Goal: Task Accomplishment & Management: Complete application form

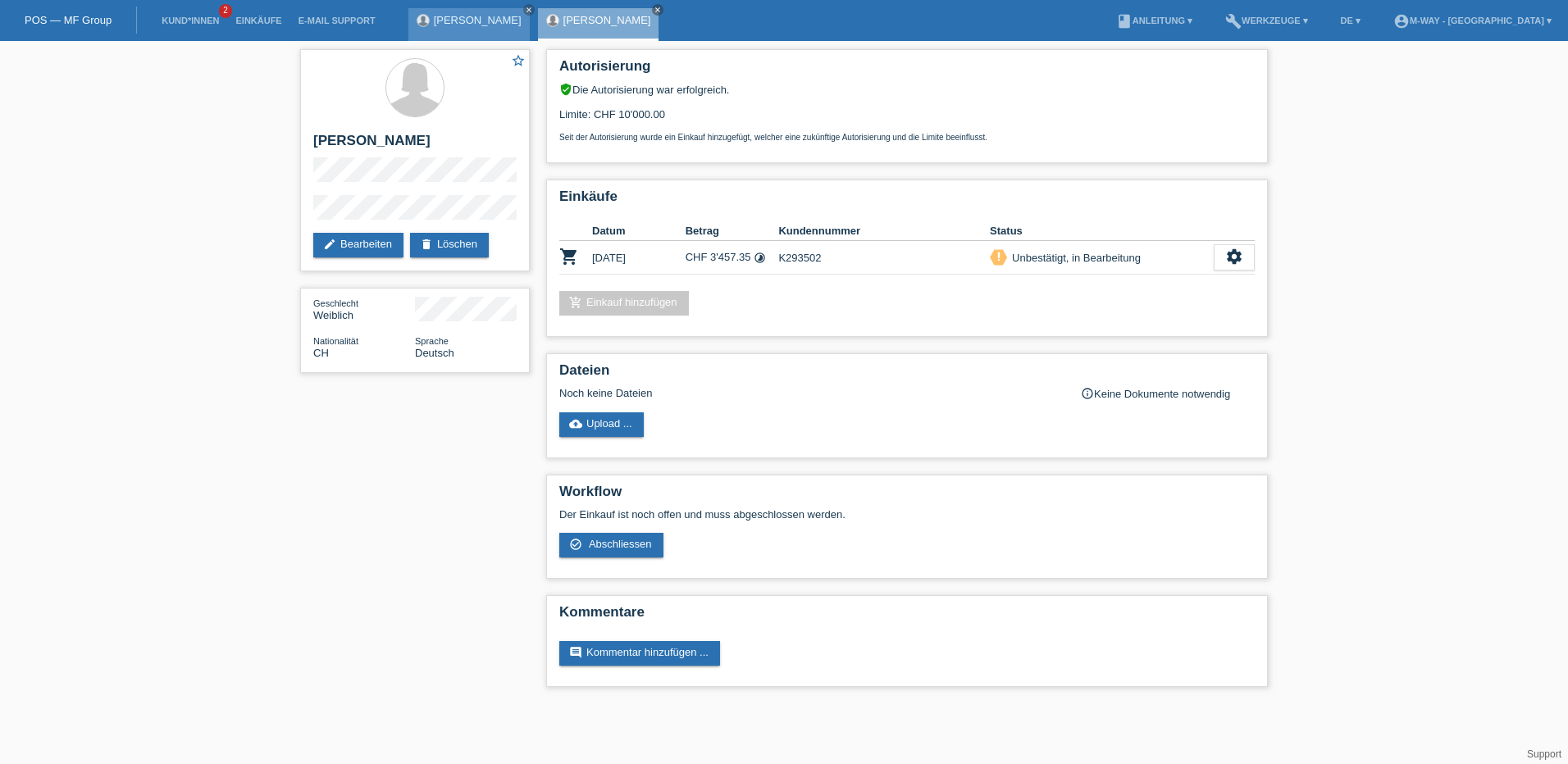
click at [429, 15] on div "[PERSON_NAME] close" at bounding box center [468, 24] width 121 height 32
click at [433, 20] on div "Ramovic Neno close" at bounding box center [468, 24] width 121 height 32
click at [72, 20] on link "POS — MF Group" at bounding box center [68, 20] width 87 height 13
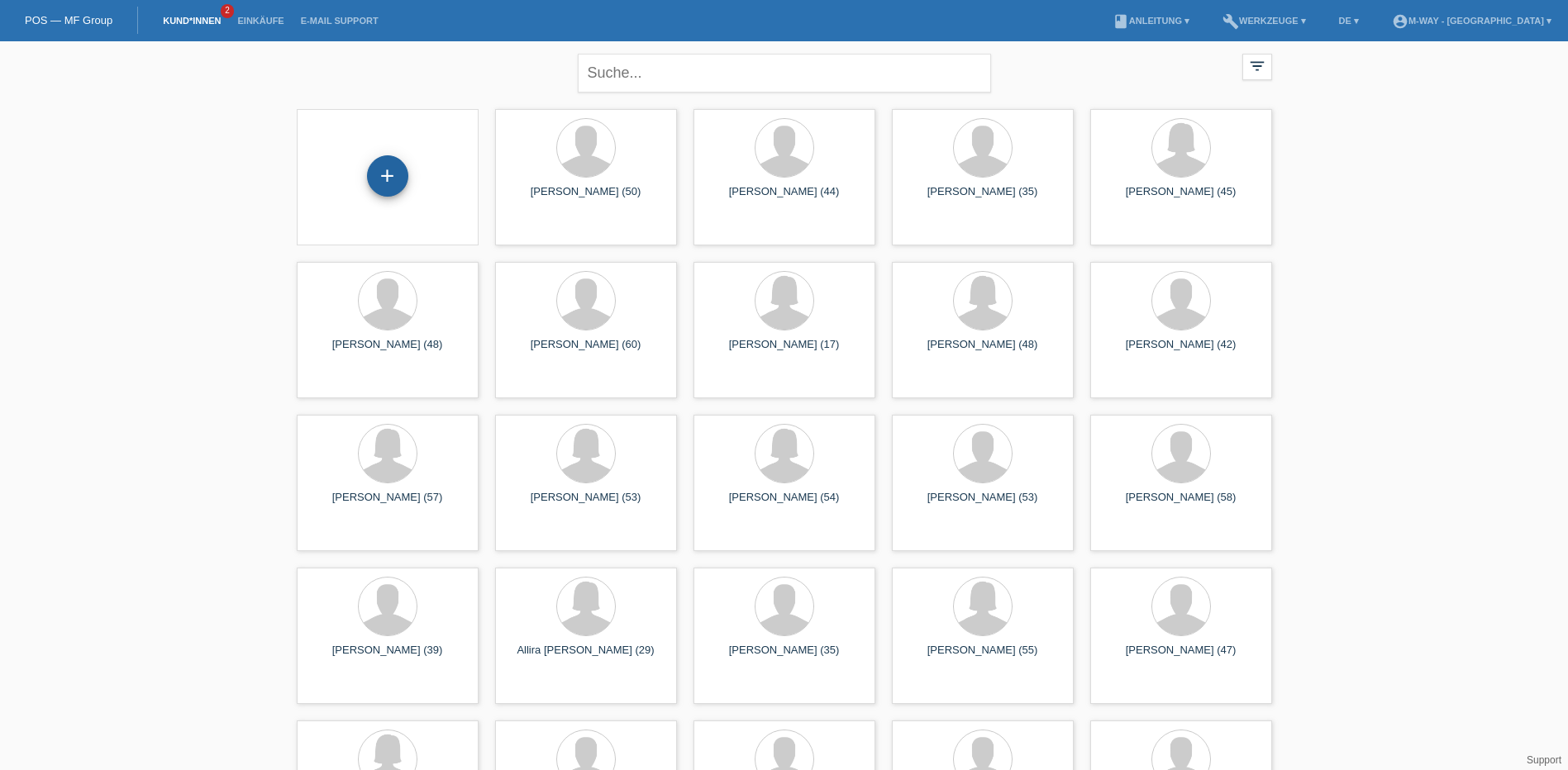
click at [392, 187] on div "+" at bounding box center [388, 176] width 42 height 42
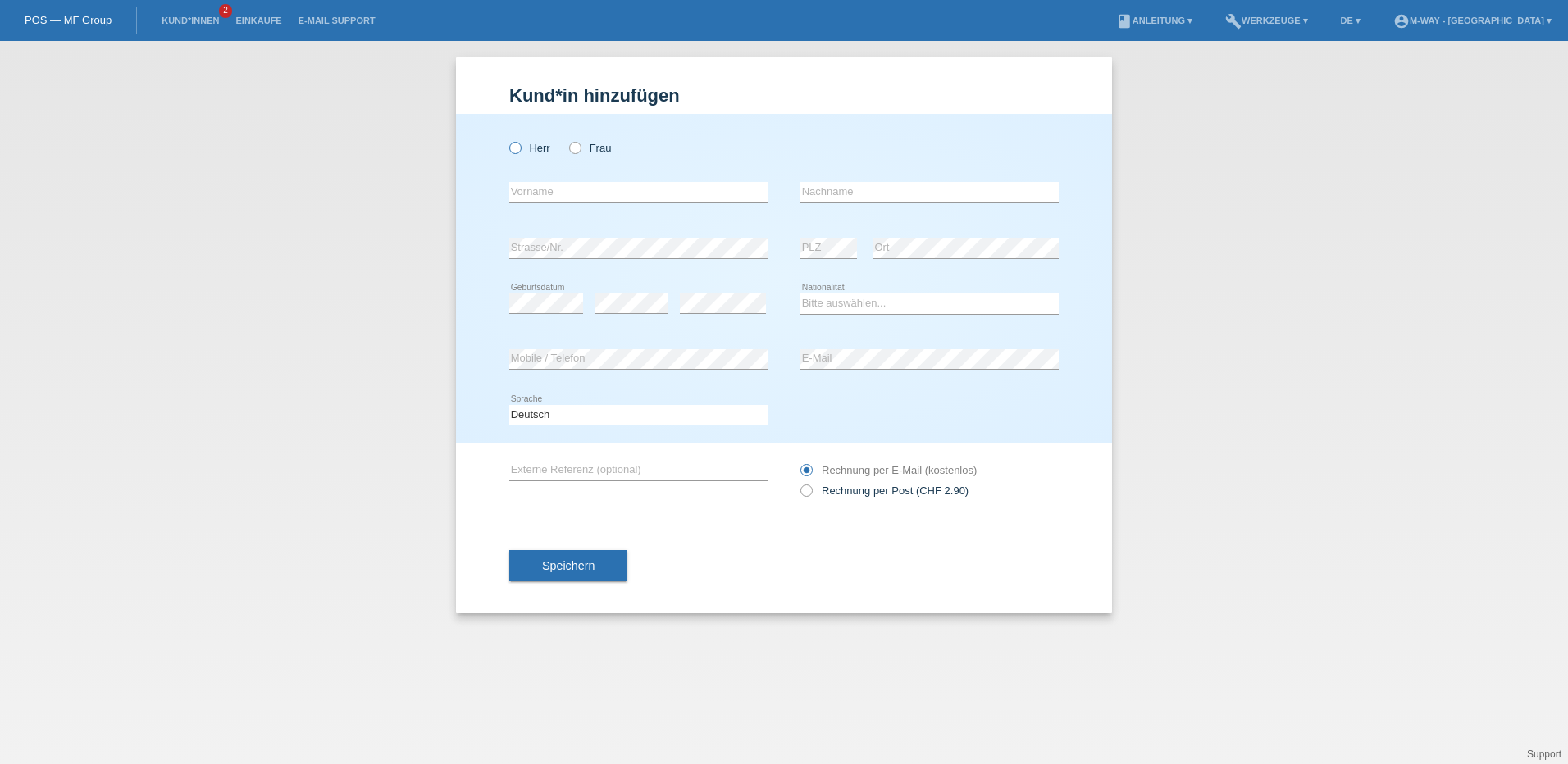
click at [507, 140] on icon at bounding box center [507, 140] width 0 height 0
click at [513, 146] on input "Herr" at bounding box center [514, 147] width 11 height 11
radio input "true"
click at [576, 201] on input "text" at bounding box center [638, 192] width 259 height 21
type input "[PERSON_NAME]"
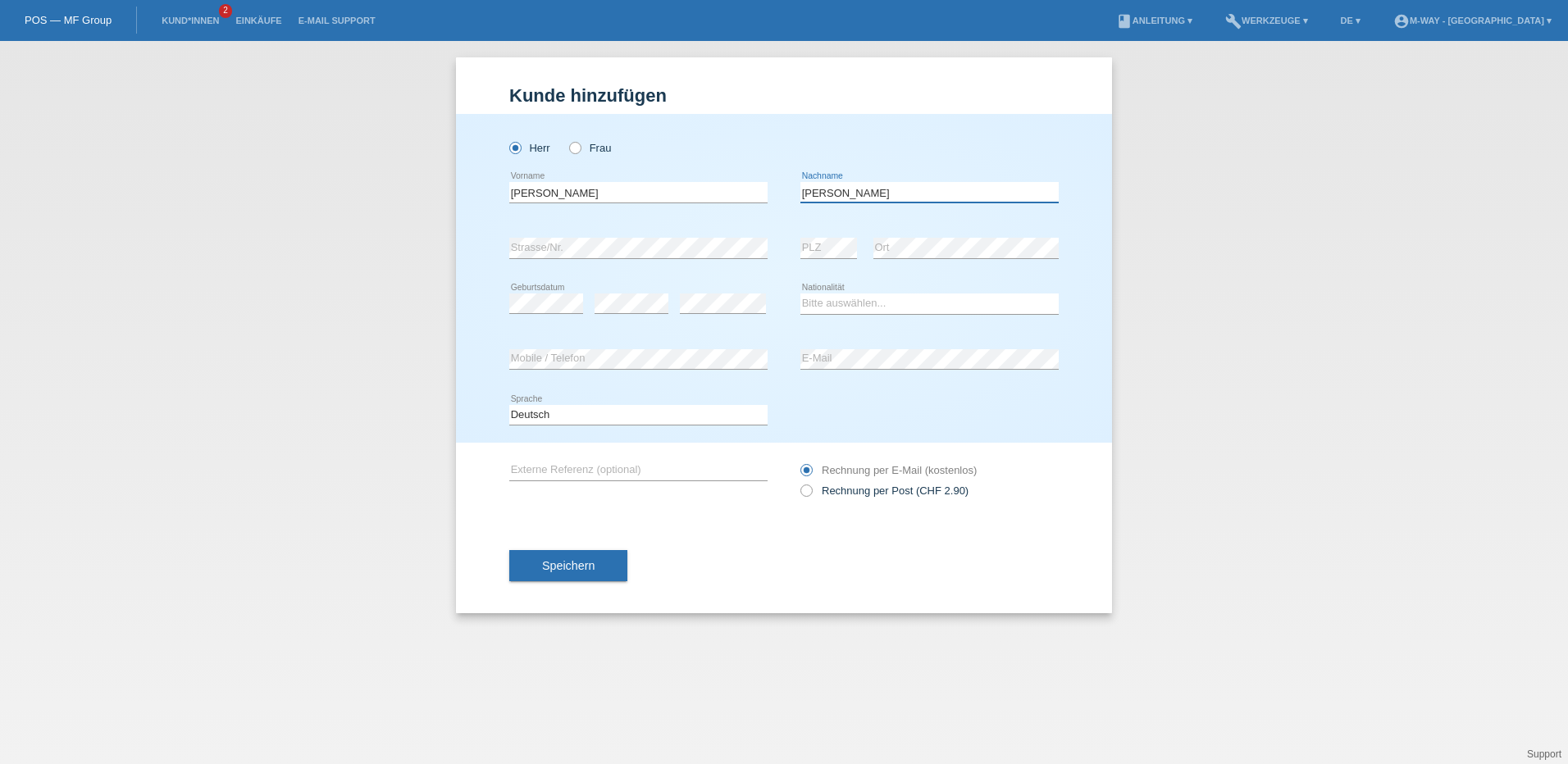
type input "[PERSON_NAME]"
click at [955, 300] on select "Bitte auswählen... Schweiz Deutschland Liechtenstein Österreich ------------ Af…" at bounding box center [929, 304] width 259 height 20
select select "IT"
click at [800, 294] on select "Bitte auswählen... Schweiz Deutschland Liechtenstein Österreich ------------ Af…" at bounding box center [929, 304] width 259 height 20
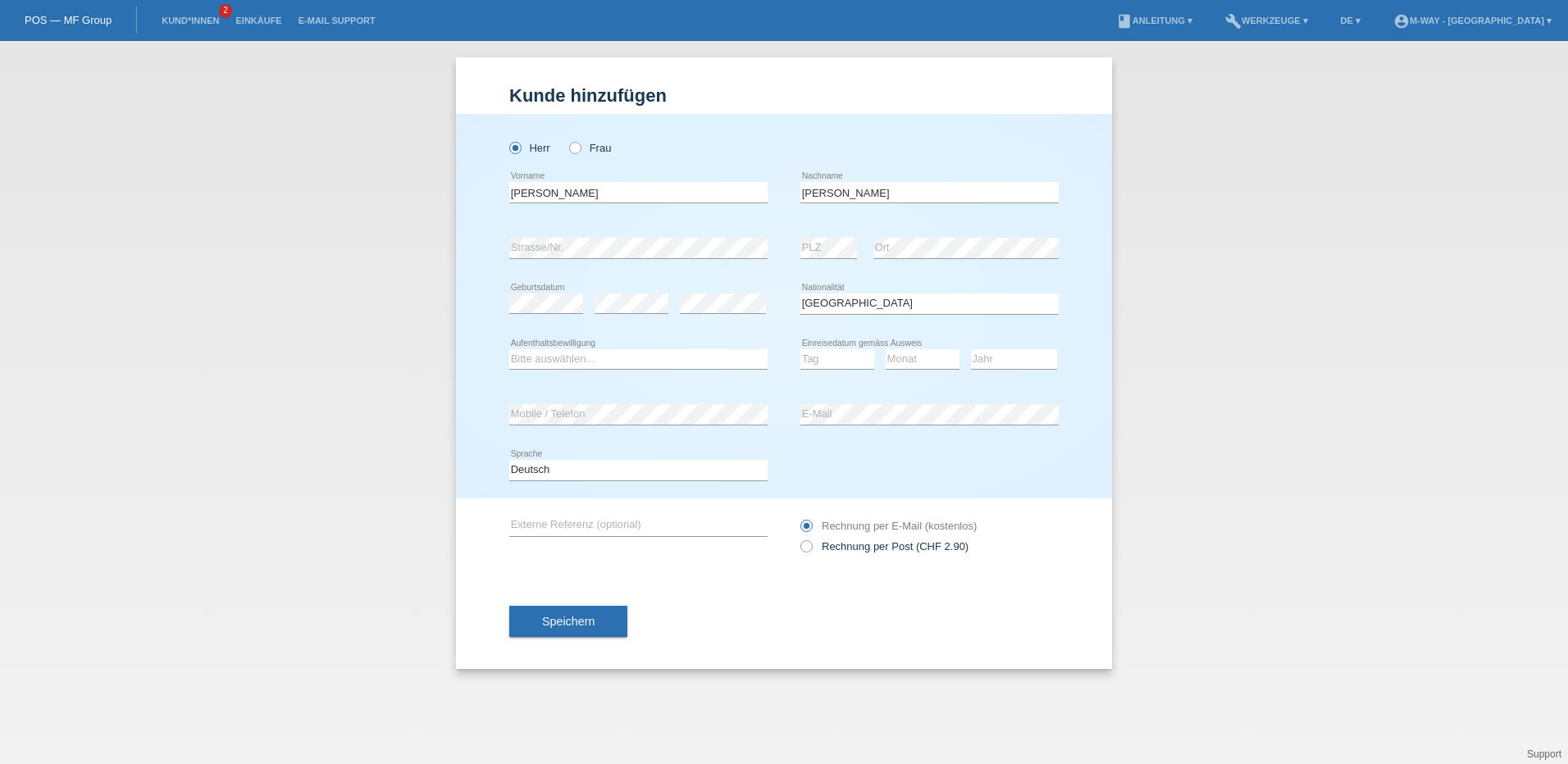
click at [668, 371] on div "Bitte auswählen... C B B - Flüchtlingsstatus Andere error Aufenthaltsbewilligung" at bounding box center [638, 360] width 259 height 56
click at [672, 364] on select "Bitte auswählen... C B B - Flüchtlingsstatus Andere" at bounding box center [638, 359] width 259 height 20
select select "B"
click at [509, 349] on select "Bitte auswählen... C B B - Flüchtlingsstatus Andere" at bounding box center [638, 359] width 259 height 20
click at [833, 359] on select "Tag 01 02 03 04 05 06 07 08 09 10 11" at bounding box center [837, 359] width 74 height 20
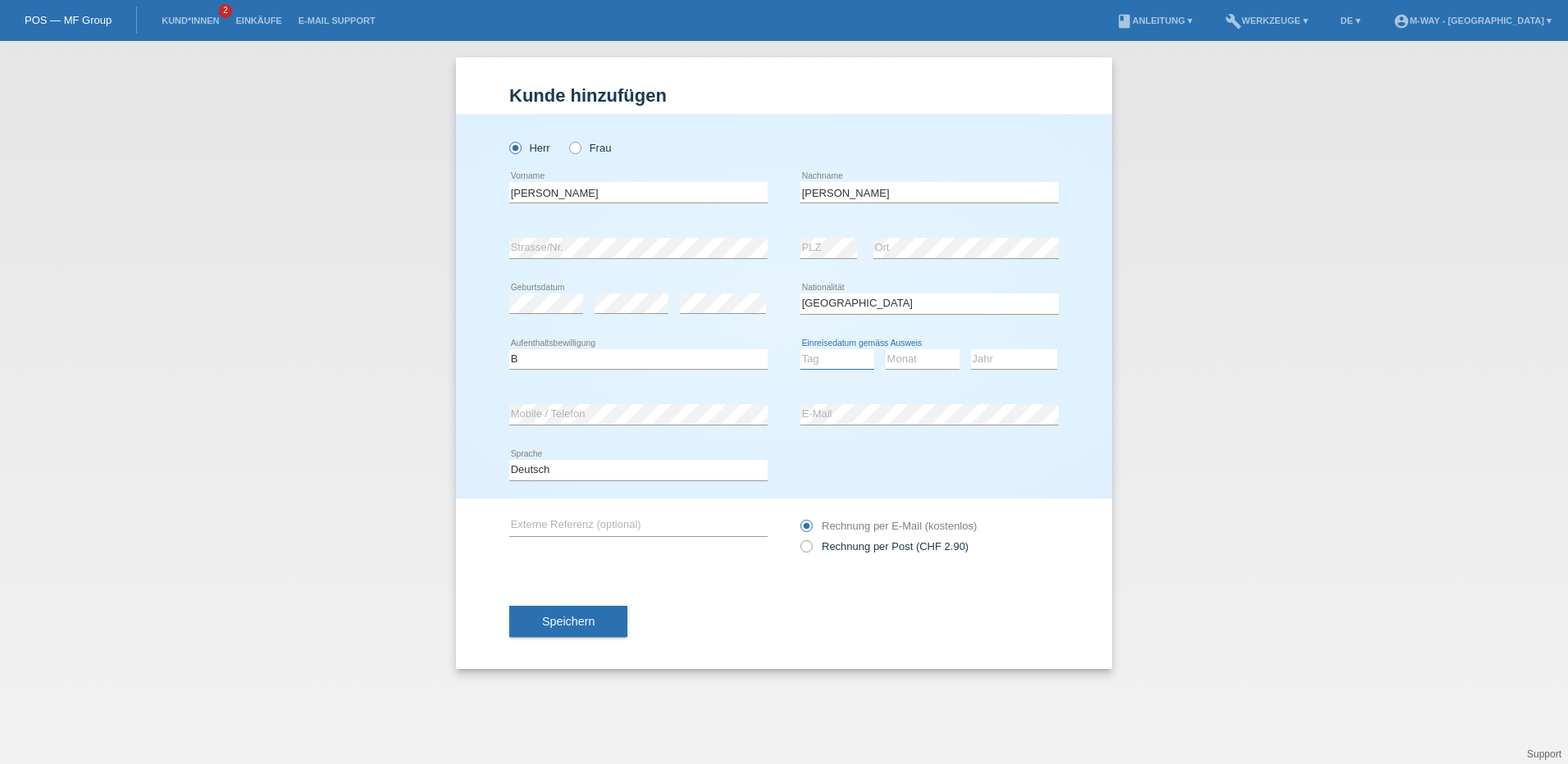
select select "01"
click at [800, 349] on select "Tag 01 02 03 04 05 06 07 08 09 10 11" at bounding box center [837, 359] width 74 height 20
click at [918, 353] on select "Monat 01 02 03 04 05 06 07 08 09 10 11" at bounding box center [922, 359] width 74 height 20
select select "02"
click at [886, 349] on select "Monat 01 02 03 04 05 06 07 08 09 10 11" at bounding box center [922, 359] width 74 height 20
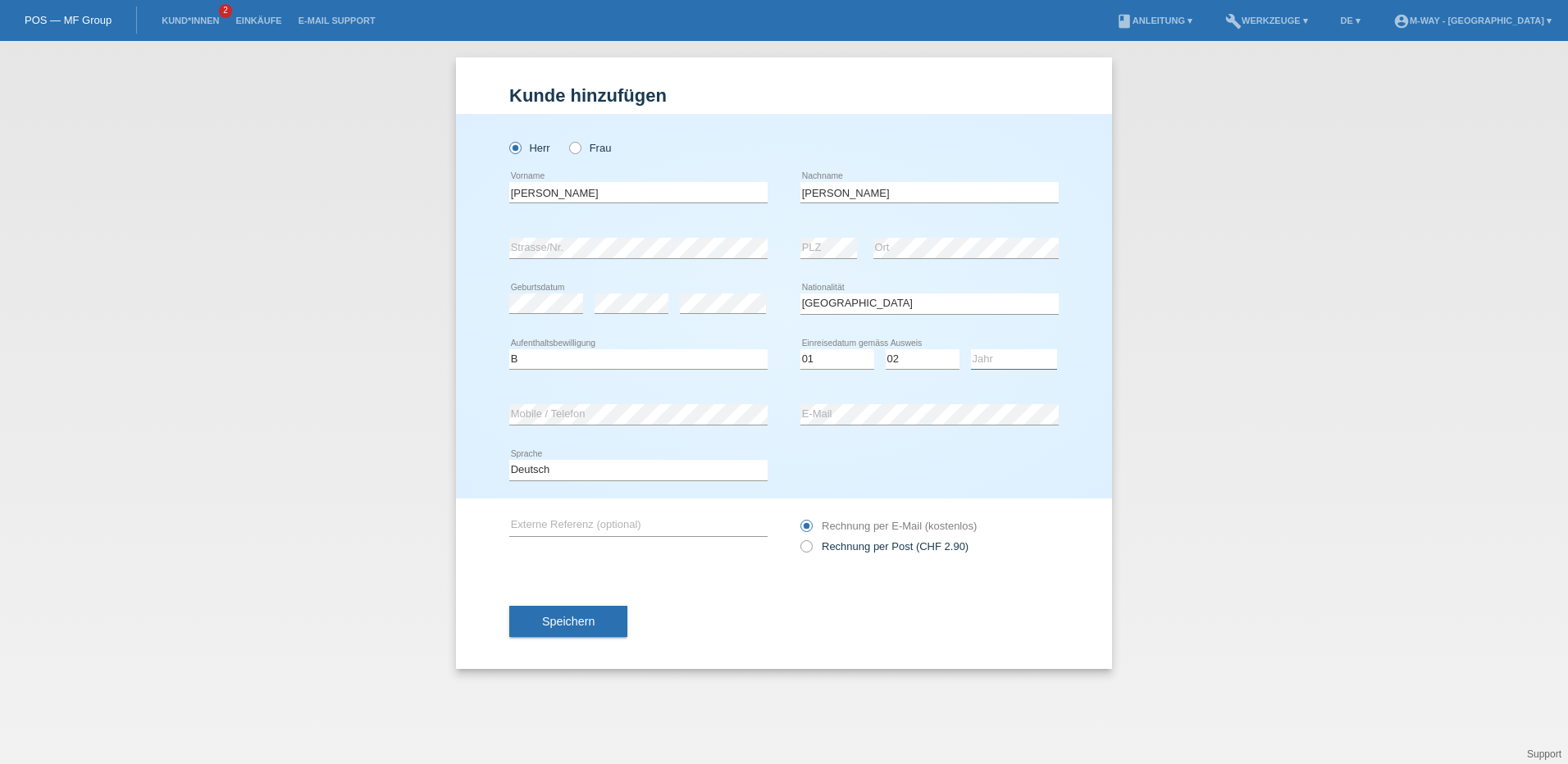
click at [1016, 360] on select "Jahr 2025 2024 2023 2022 2021 2020 2019 2018 2017 2016 2015 2014 2013 2012 2011…" at bounding box center [1015, 359] width 87 height 20
select select "1990"
click at [971, 349] on select "Jahr 2025 2024 2023 2022 2021 2020 2019 2018 2017 2016 2015 2014 2013 2012 2011…" at bounding box center [1015, 359] width 87 height 20
click at [590, 620] on span "Speichern" at bounding box center [567, 621] width 52 height 13
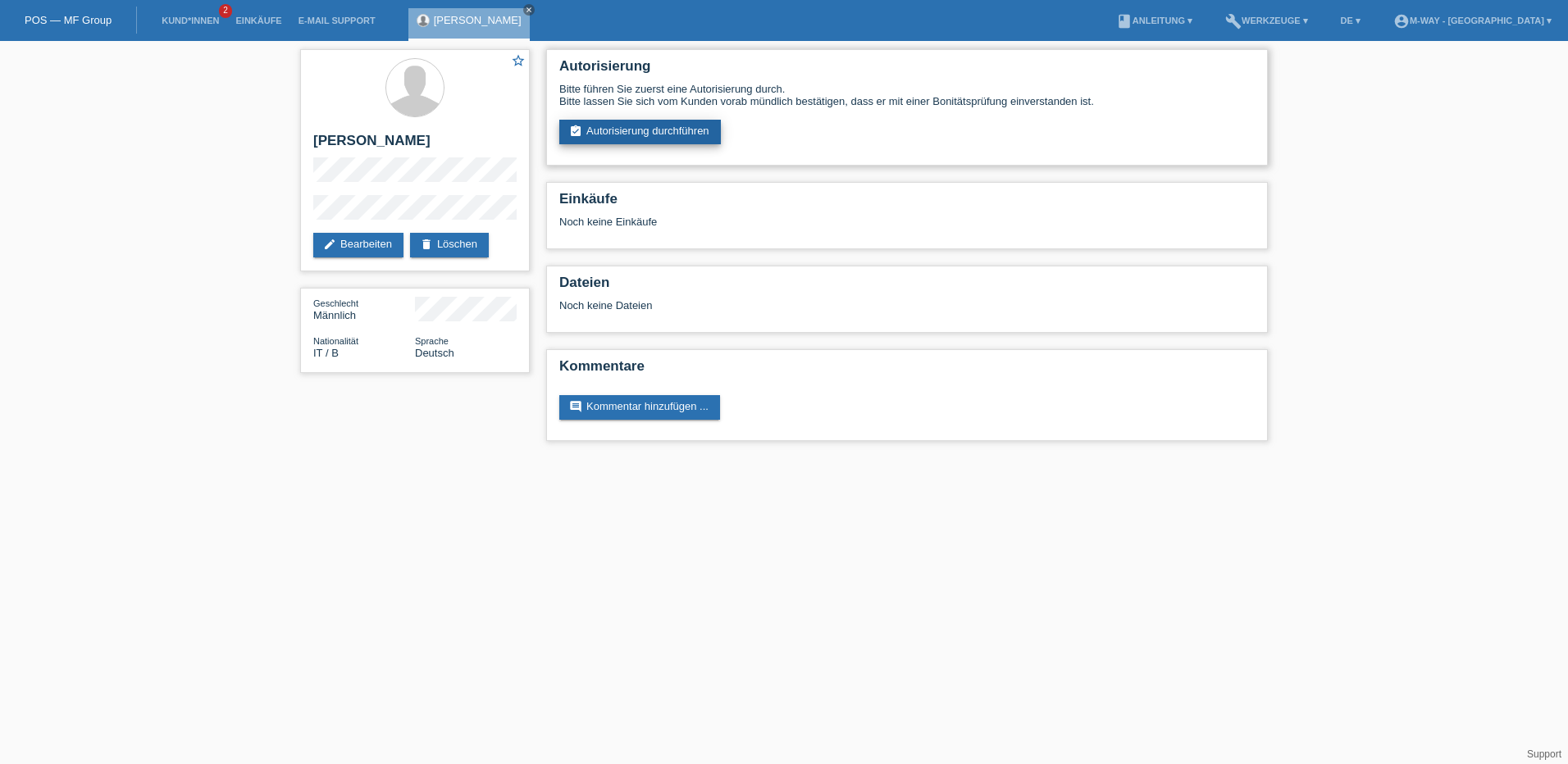
click at [660, 127] on link "assignment_turned_in Autorisierung durchführen" at bounding box center [640, 132] width 161 height 25
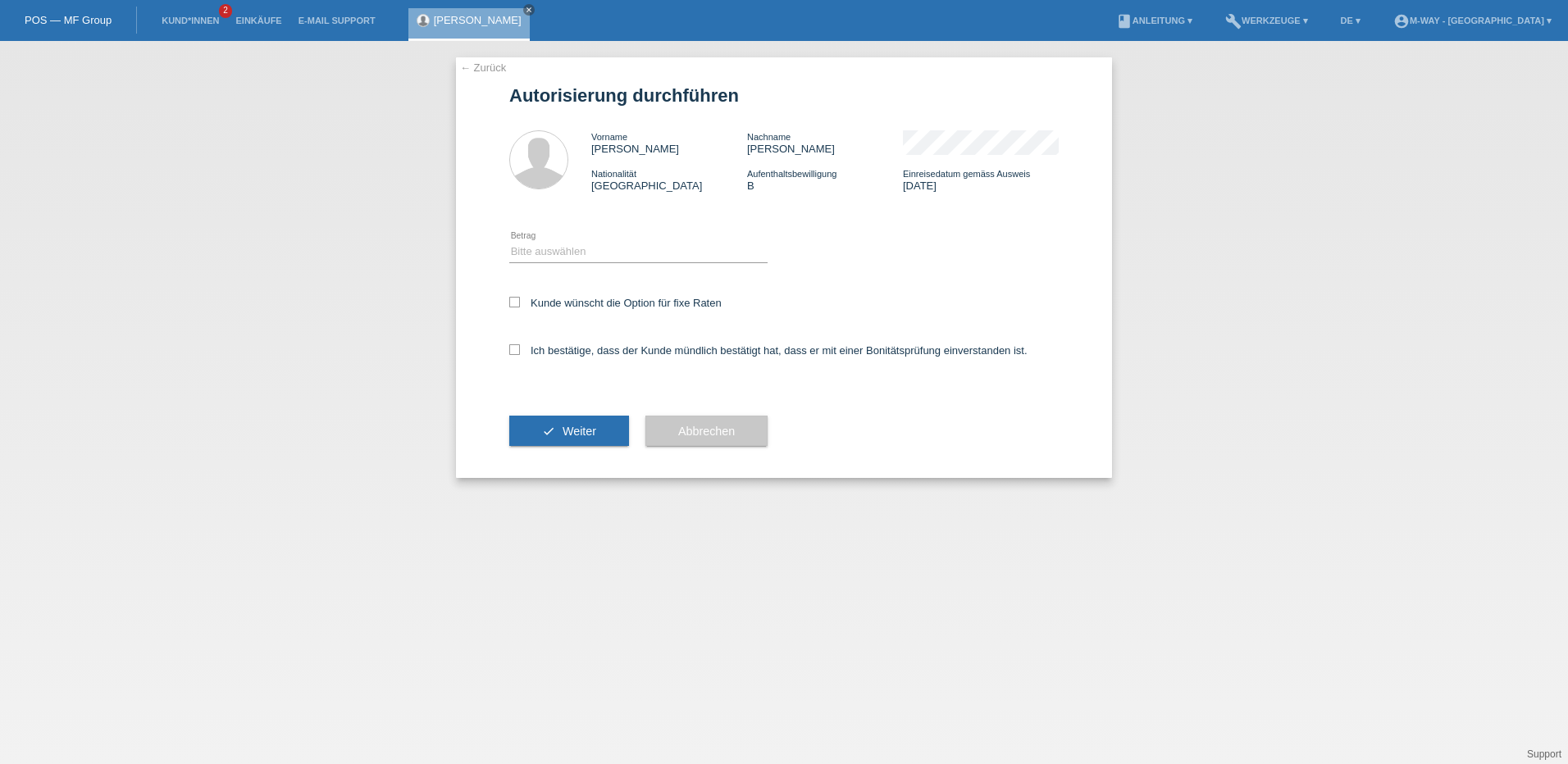
click at [463, 71] on link "← Zurück" at bounding box center [483, 68] width 46 height 13
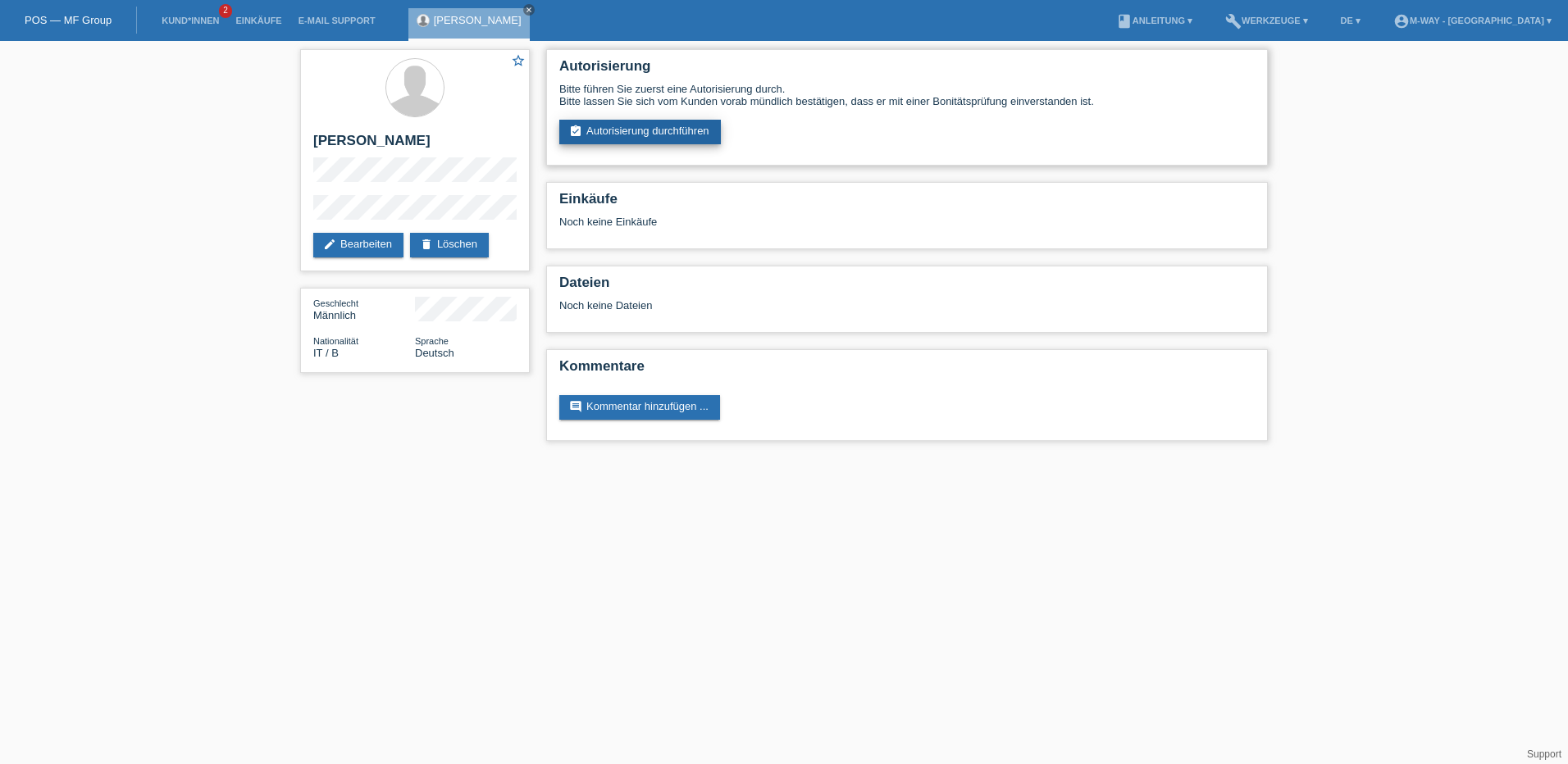
click at [656, 122] on link "assignment_turned_in Autorisierung durchführen" at bounding box center [640, 132] width 161 height 25
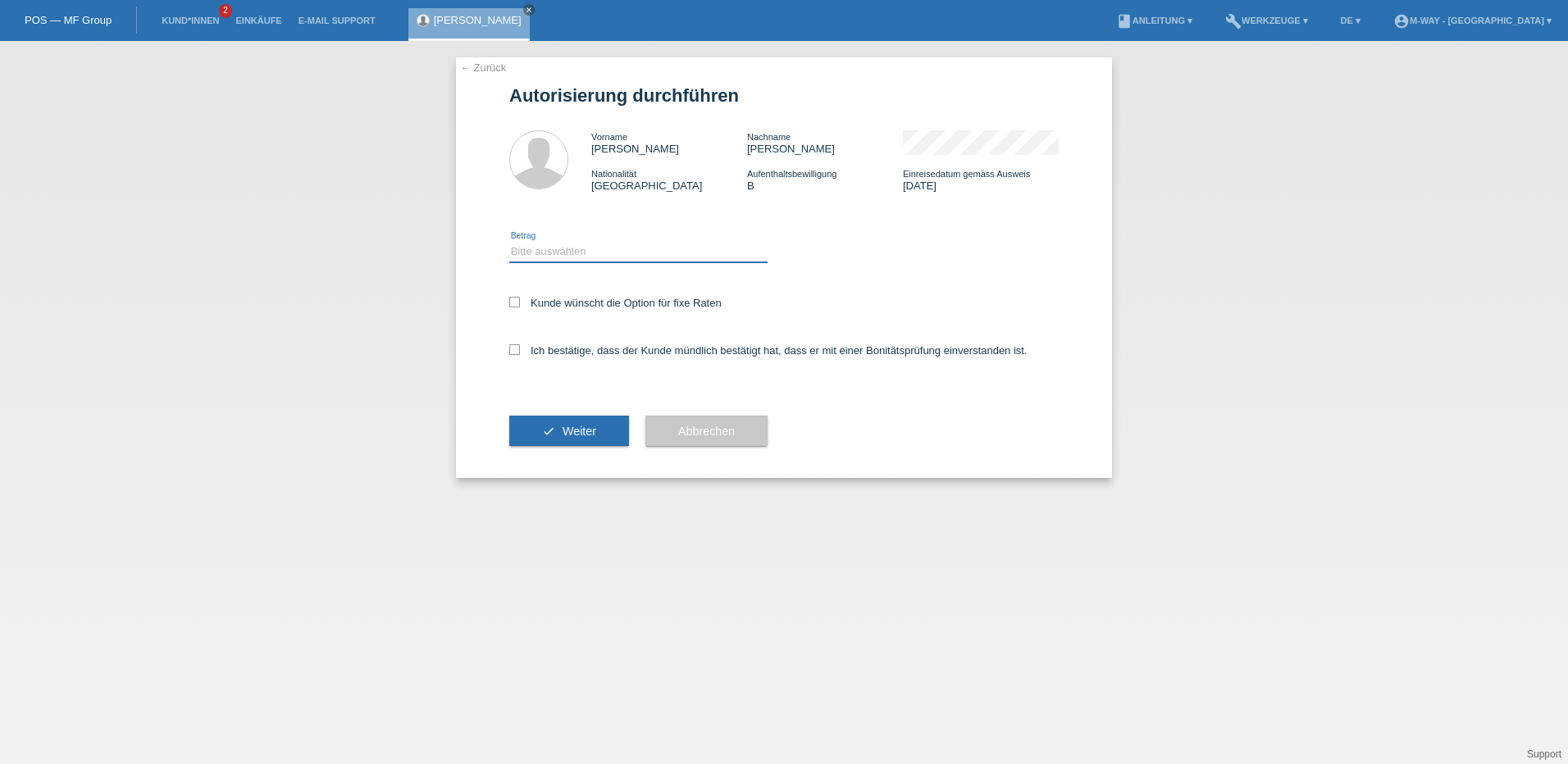
click at [651, 243] on select "Bitte auswählen CHF 1.00 - CHF 499.00 CHF 500.00 - CHF 1'999.00 CHF 2'000.00 - …" at bounding box center [638, 252] width 259 height 20
select select "3"
click at [509, 242] on select "Bitte auswählen CHF 1.00 - CHF 499.00 CHF 500.00 - CHF 1'999.00 CHF 2'000.00 - …" at bounding box center [638, 252] width 259 height 20
click at [663, 297] on label "Kunde wünscht die Option für fixe Raten" at bounding box center [615, 303] width 212 height 13
click at [520, 297] on input "Kunde wünscht die Option für fixe Raten" at bounding box center [514, 302] width 11 height 11
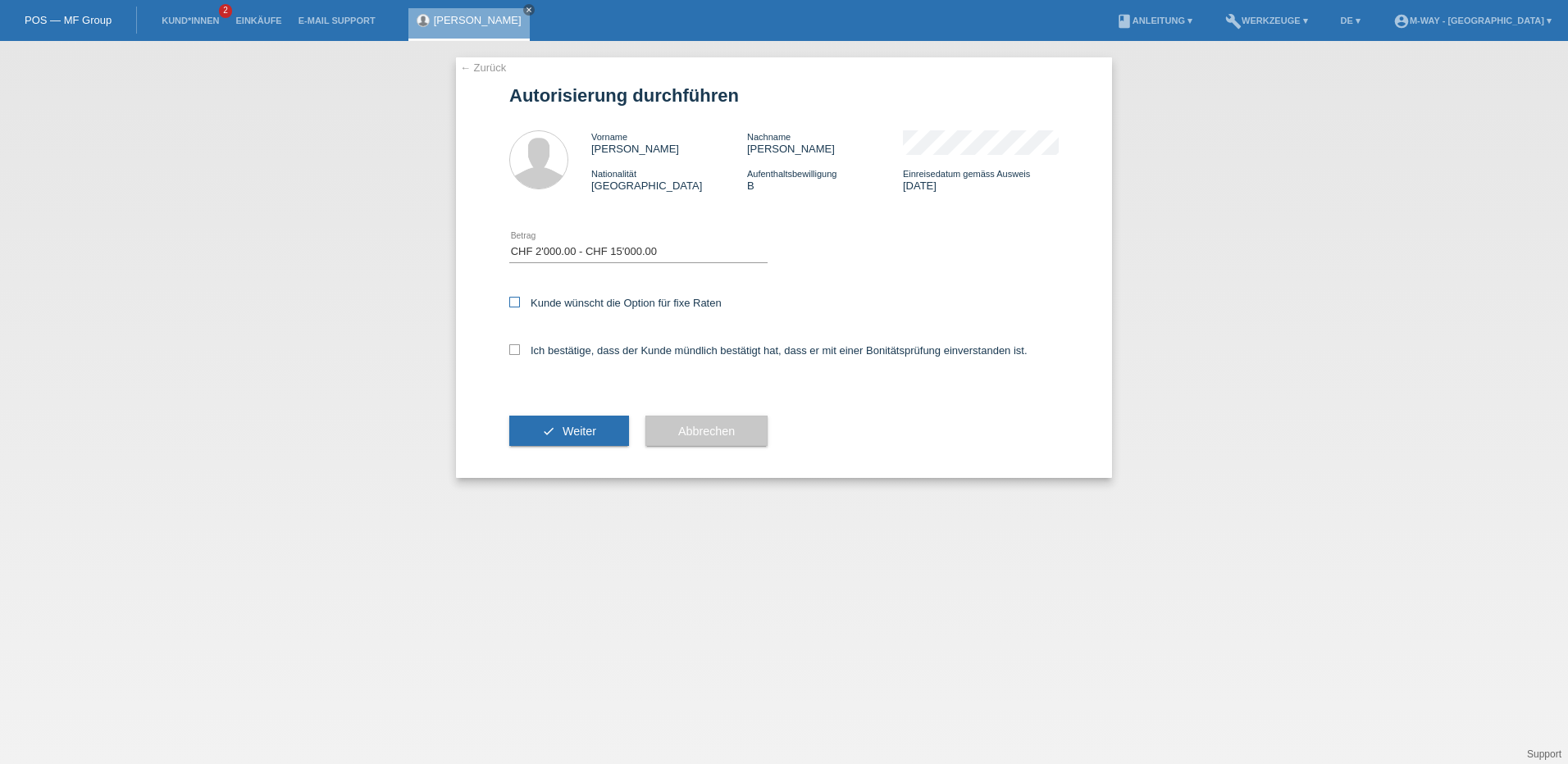
checkbox input "true"
click at [610, 343] on div "Ich bestätige, dass der Kunde mündlich bestätigt hat, dass er mit einer Bonität…" at bounding box center [784, 356] width 550 height 56
click at [645, 354] on label "Ich bestätige, dass der Kunde mündlich bestätigt hat, dass er mit einer Bonität…" at bounding box center [768, 350] width 518 height 13
click at [520, 354] on input "Ich bestätige, dass der Kunde mündlich bestätigt hat, dass er mit einer Bonität…" at bounding box center [514, 349] width 11 height 11
checkbox input "true"
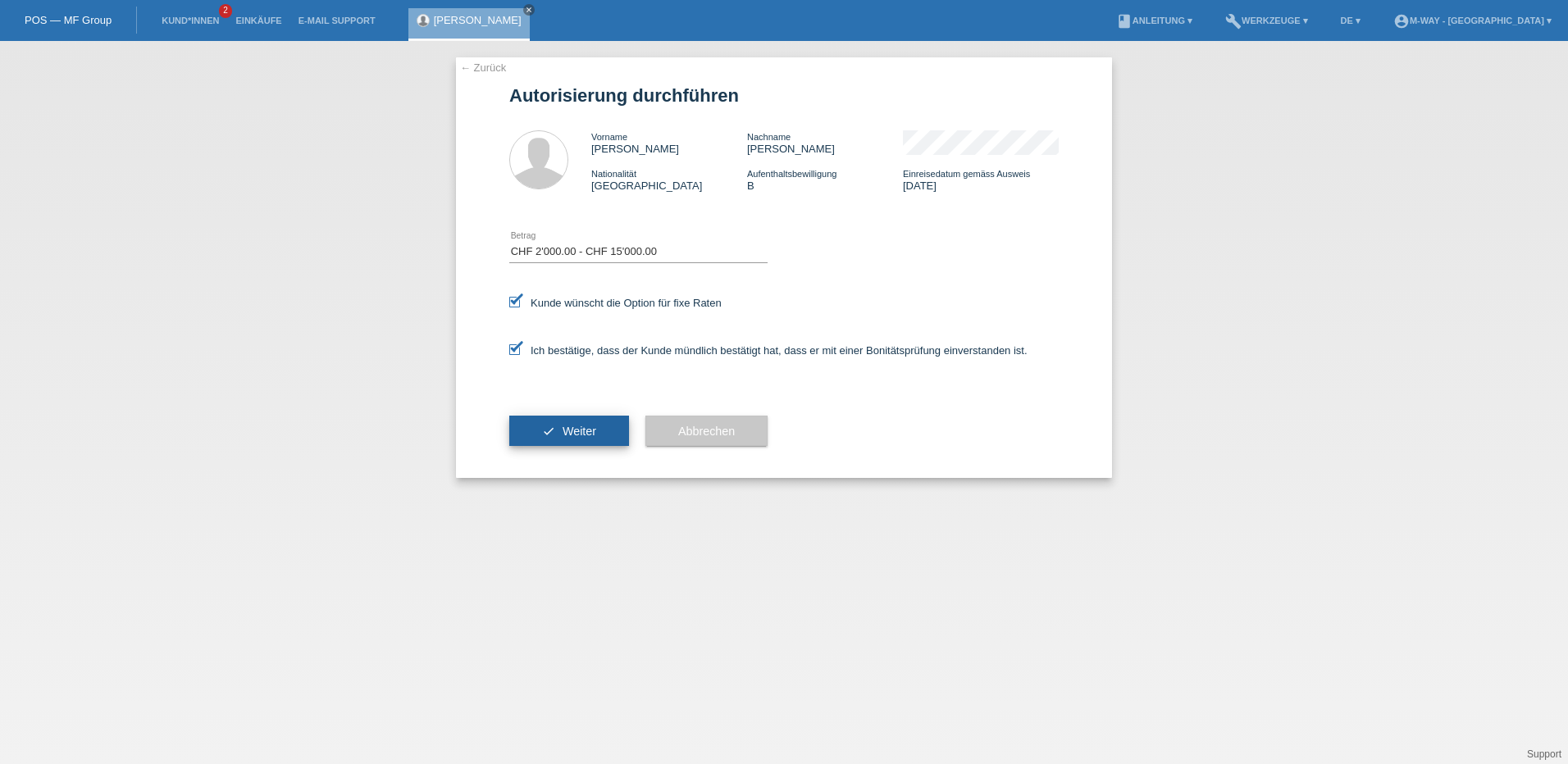
click at [558, 428] on button "check Weiter" at bounding box center [569, 432] width 120 height 31
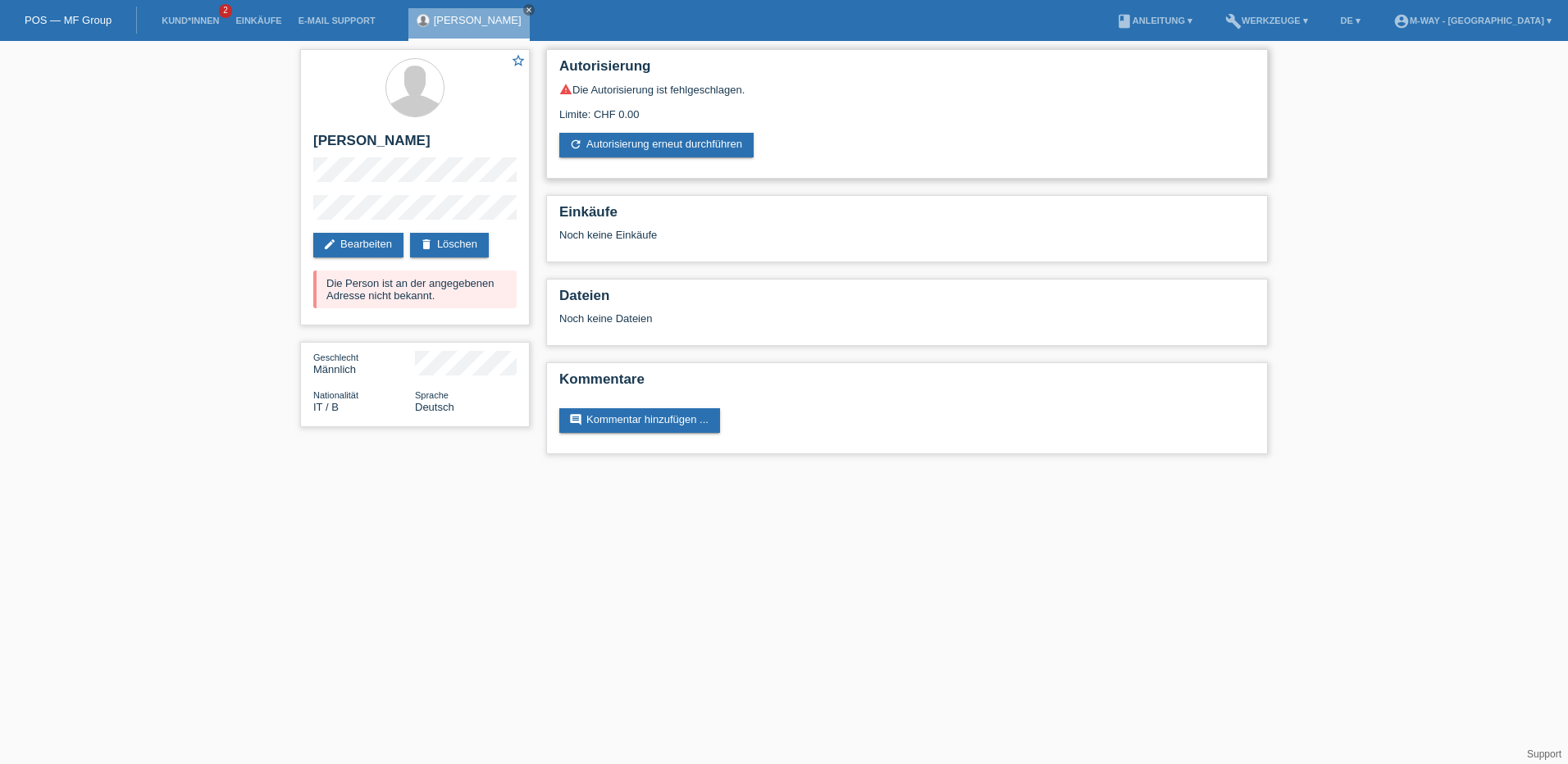
click at [564, 90] on icon "warning" at bounding box center [565, 88] width 13 height 13
click at [611, 89] on div "warning Die Autorisierung ist fehlgeschlagen." at bounding box center [906, 88] width 695 height 13
click at [378, 238] on link "edit Bearbeiten" at bounding box center [359, 245] width 90 height 25
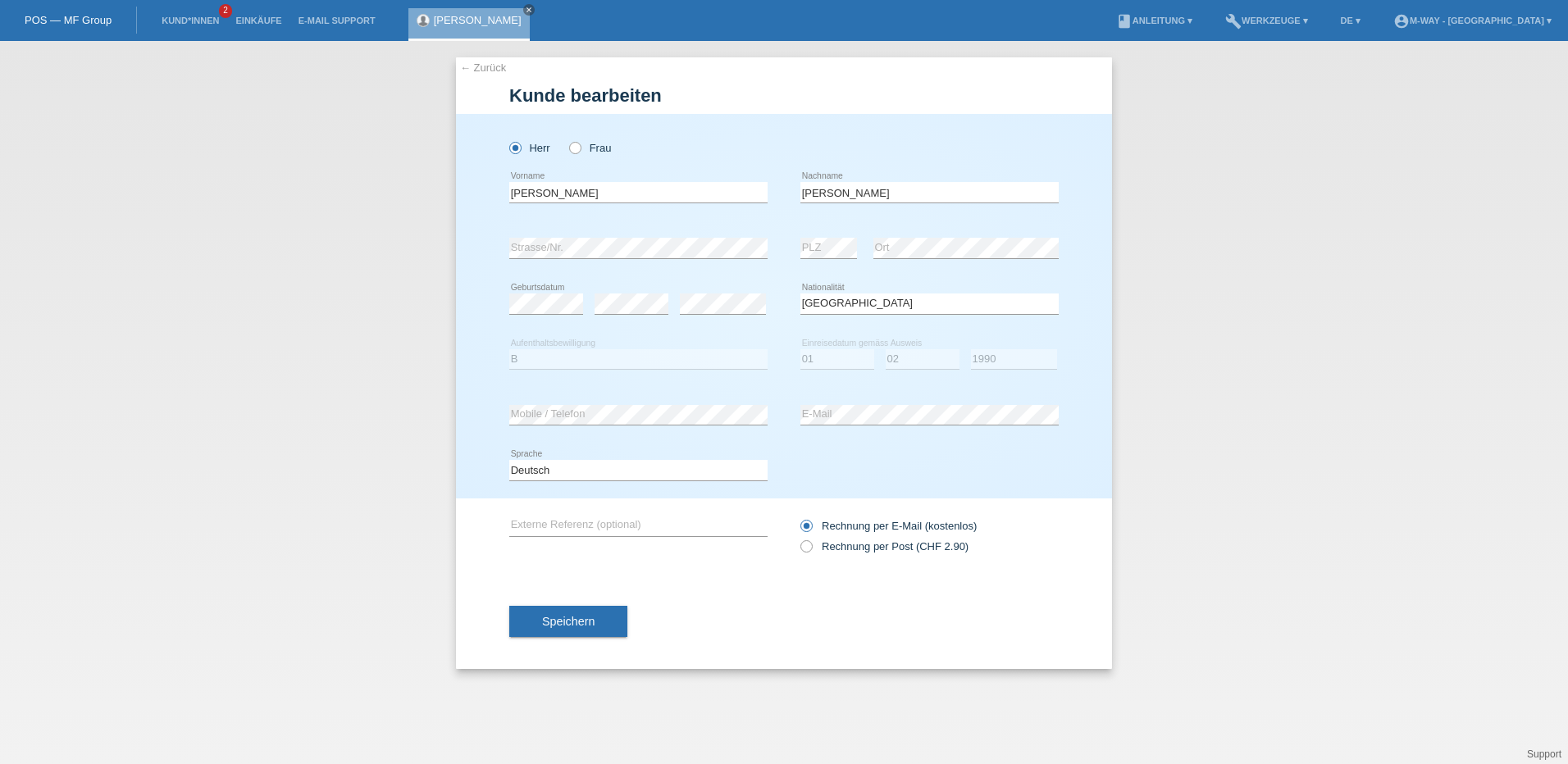
select select "IT"
select select "B"
select select "01"
select select "02"
select select "1990"
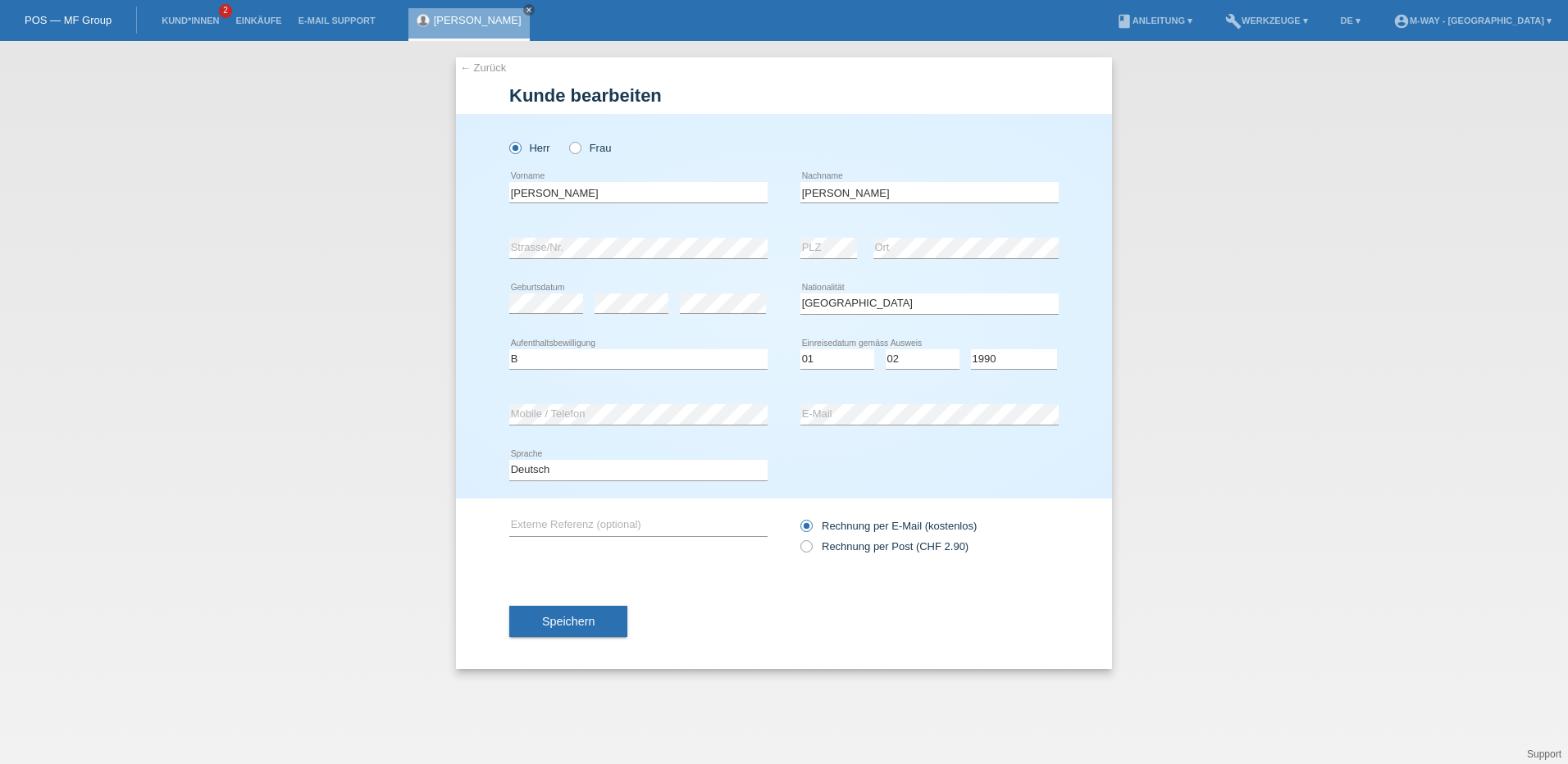
click at [584, 619] on span "Speichern" at bounding box center [567, 621] width 52 height 13
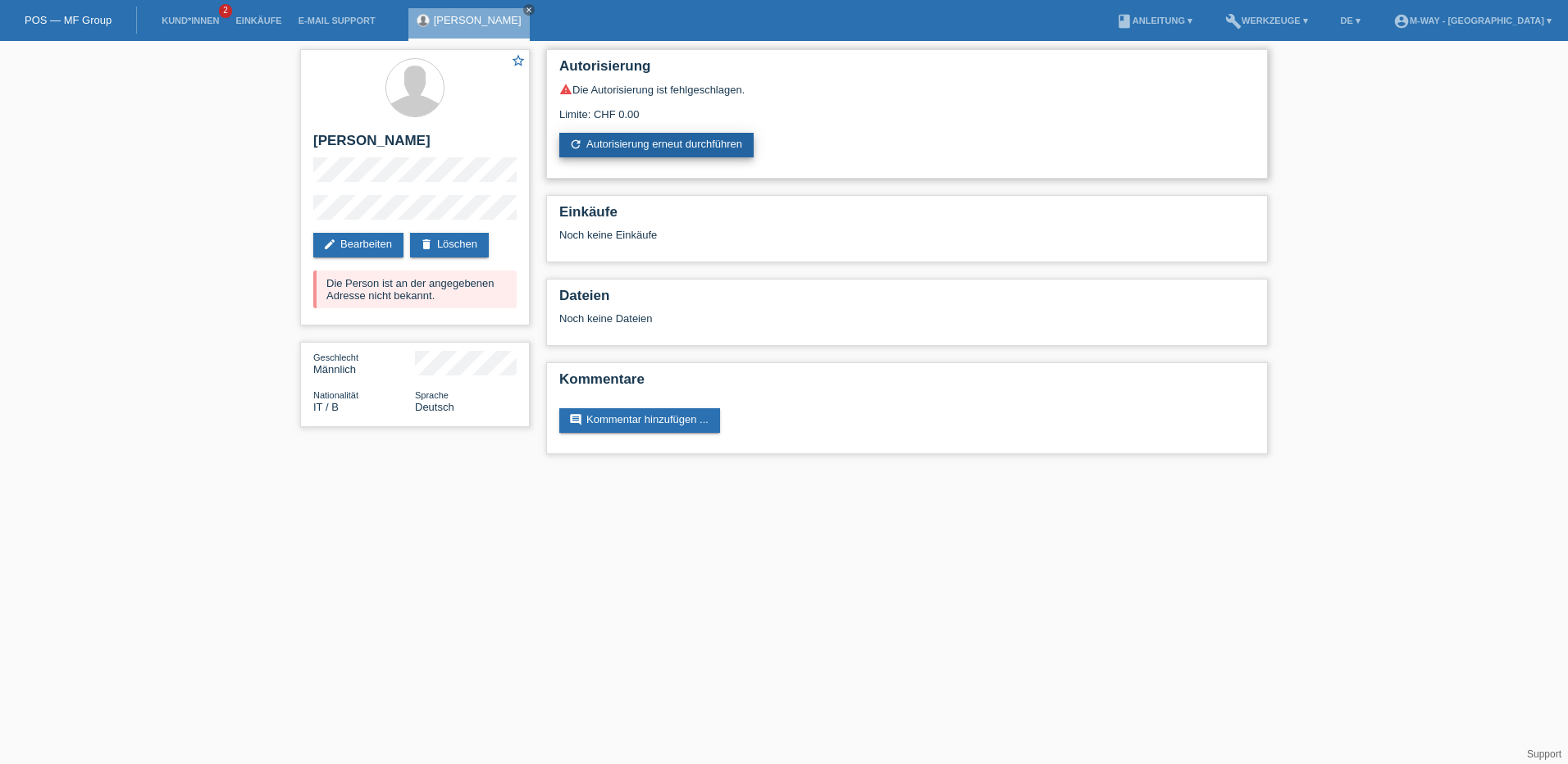
click at [720, 147] on link "refresh Autorisierung erneut durchführen" at bounding box center [657, 145] width 195 height 25
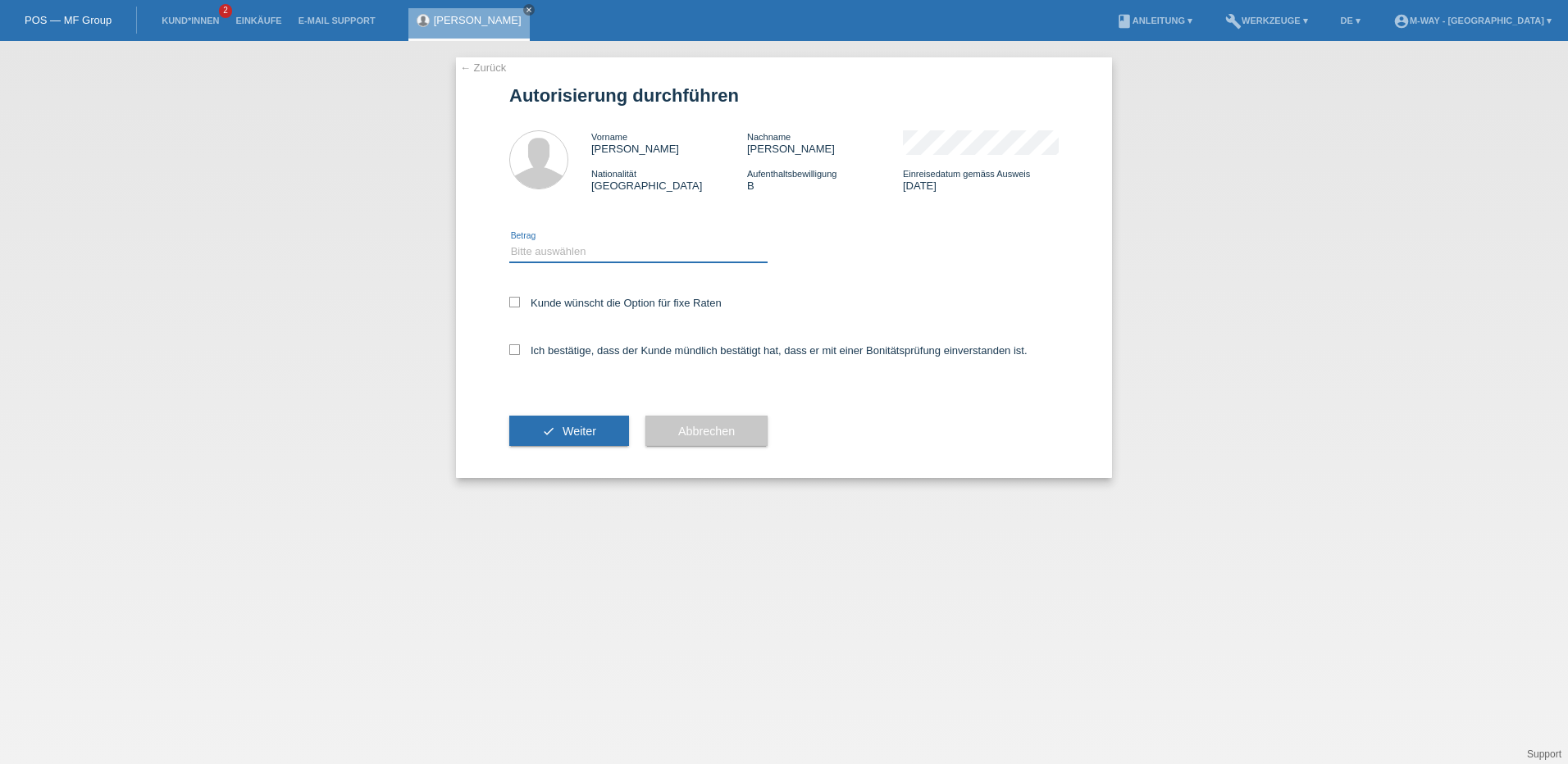
click at [627, 255] on select "Bitte auswählen CHF 1.00 - CHF 499.00 CHF 500.00 - CHF 1'999.00 CHF 2'000.00 - …" at bounding box center [638, 252] width 259 height 20
select select "3"
click at [509, 242] on select "Bitte auswählen CHF 1.00 - CHF 499.00 CHF 500.00 - CHF 1'999.00 CHF 2'000.00 - …" at bounding box center [638, 252] width 259 height 20
click at [653, 349] on label "Ich bestätige, dass der Kunde mündlich bestätigt hat, dass er mit einer Bonität…" at bounding box center [768, 350] width 518 height 13
click at [520, 349] on input "Ich bestätige, dass der Kunde mündlich bestätigt hat, dass er mit einer Bonität…" at bounding box center [514, 349] width 11 height 11
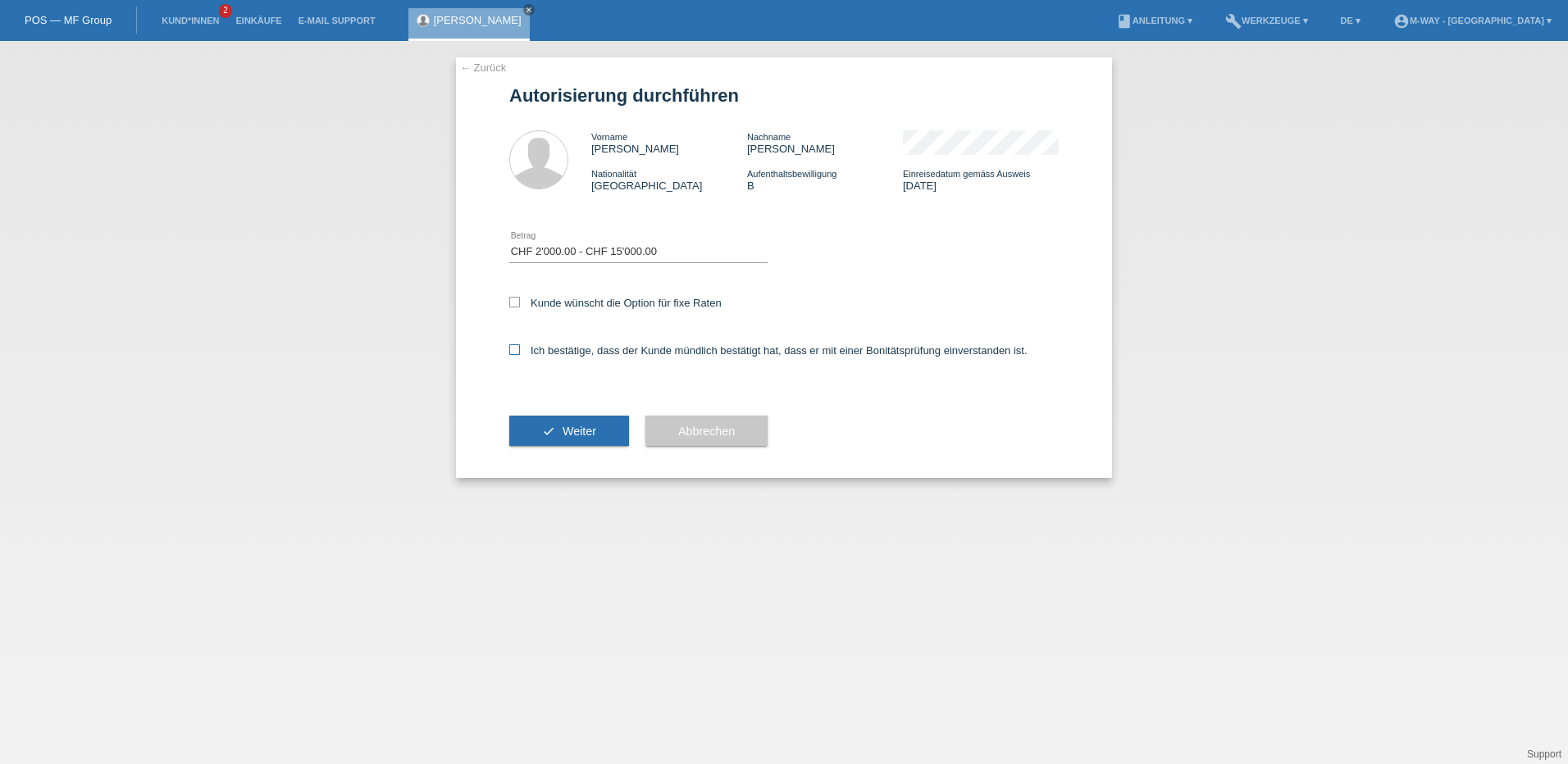
checkbox input "true"
click at [661, 299] on label "Kunde wünscht die Option für fixe Raten" at bounding box center [615, 303] width 212 height 13
click at [520, 299] on input "Kunde wünscht die Option für fixe Raten" at bounding box center [514, 302] width 11 height 11
checkbox input "true"
click at [565, 433] on span "Weiter" at bounding box center [579, 431] width 33 height 13
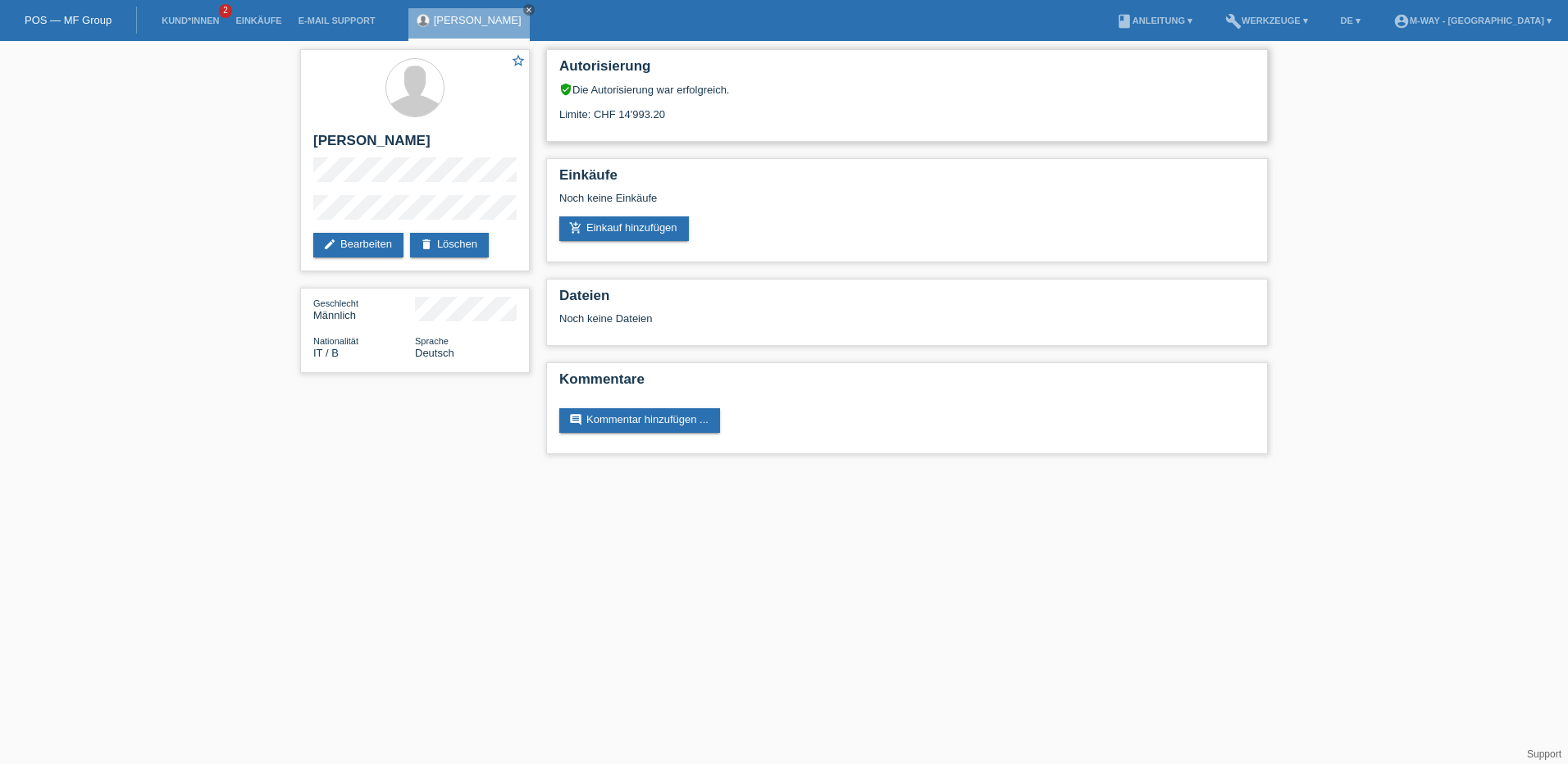
drag, startPoint x: 664, startPoint y: 117, endPoint x: 619, endPoint y: 112, distance: 45.3
click at [619, 112] on div "Limite: CHF 14'993.20" at bounding box center [906, 108] width 695 height 25
click at [640, 230] on link "add_shopping_cart Einkauf hinzufügen" at bounding box center [624, 228] width 130 height 25
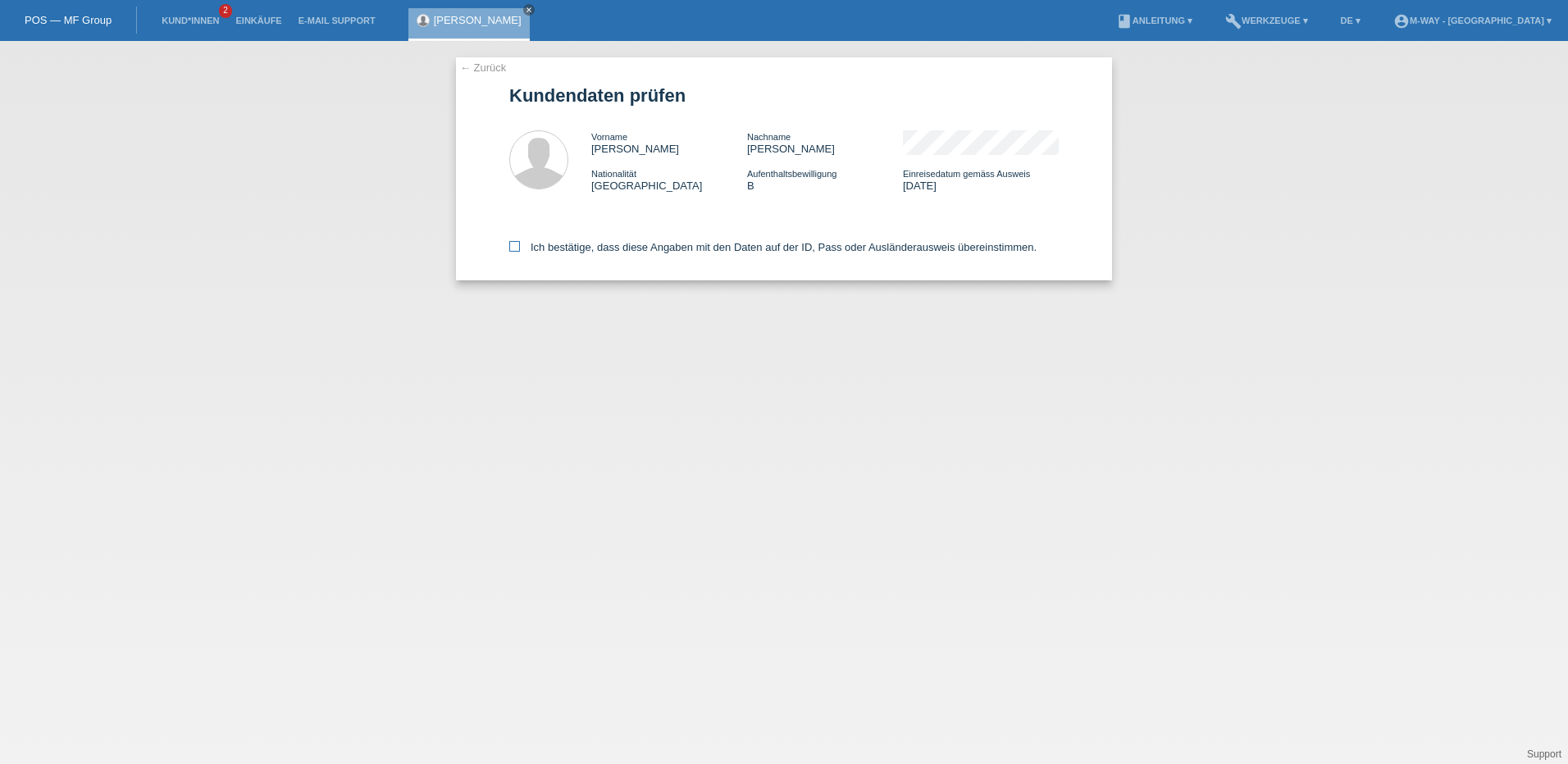
click at [520, 245] on label "Ich bestätige, dass diese Angaben mit den Daten auf der ID, Pass oder Ausländer…" at bounding box center [773, 247] width 527 height 13
click at [520, 245] on input "Ich bestätige, dass diese Angaben mit den Daten auf der ID, Pass oder Ausländer…" at bounding box center [514, 246] width 11 height 11
checkbox input "true"
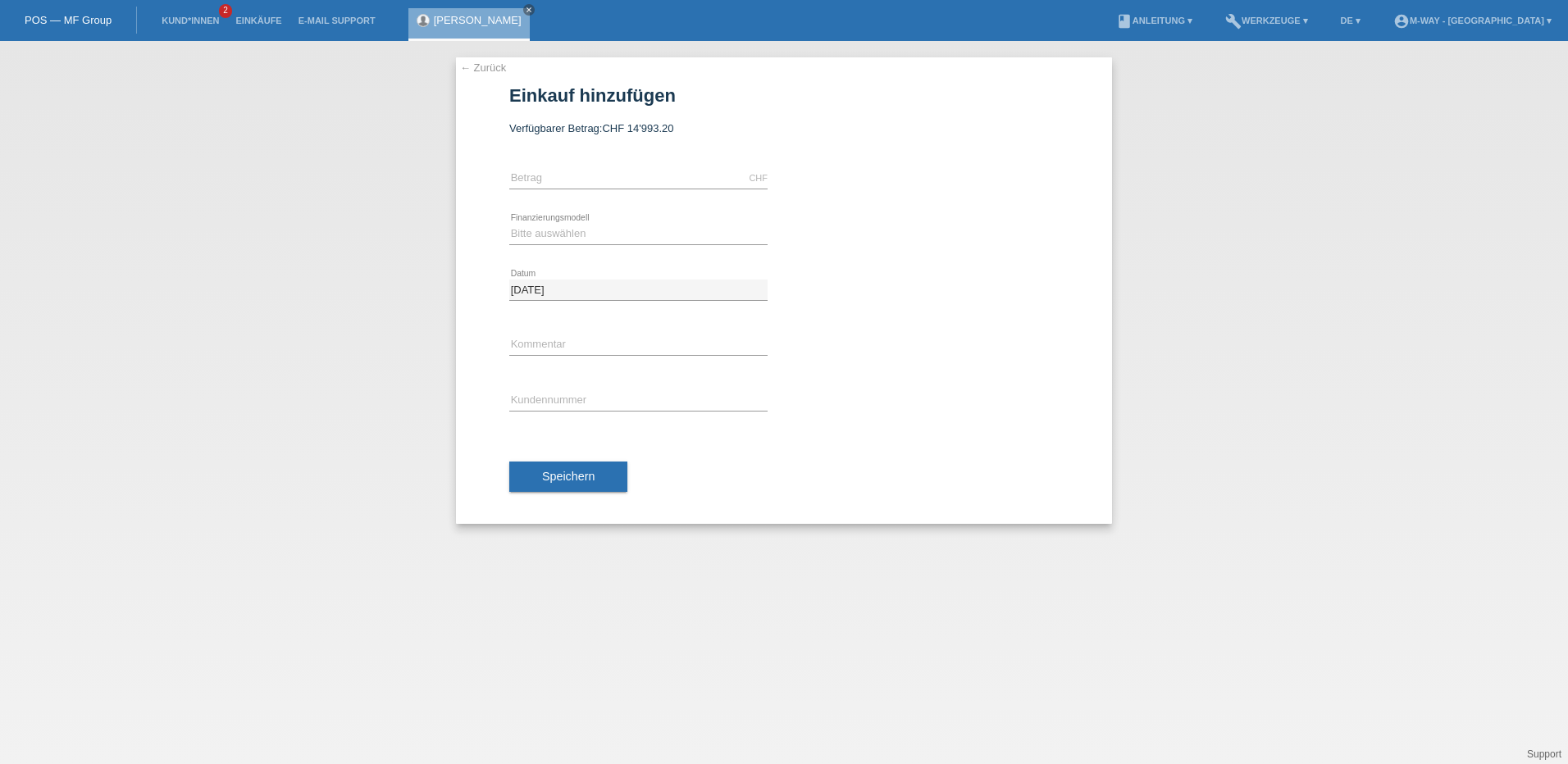
click at [573, 190] on div "CHF error [GEOGRAPHIC_DATA]" at bounding box center [638, 178] width 259 height 56
click at [575, 175] on input "text" at bounding box center [638, 178] width 259 height 21
paste input "4’249.15"
type input "4249.15"
click at [574, 237] on select "Bitte auswählen Fixe Raten Kauf auf Rechnung mit Teilzahlungsoption" at bounding box center [638, 234] width 259 height 20
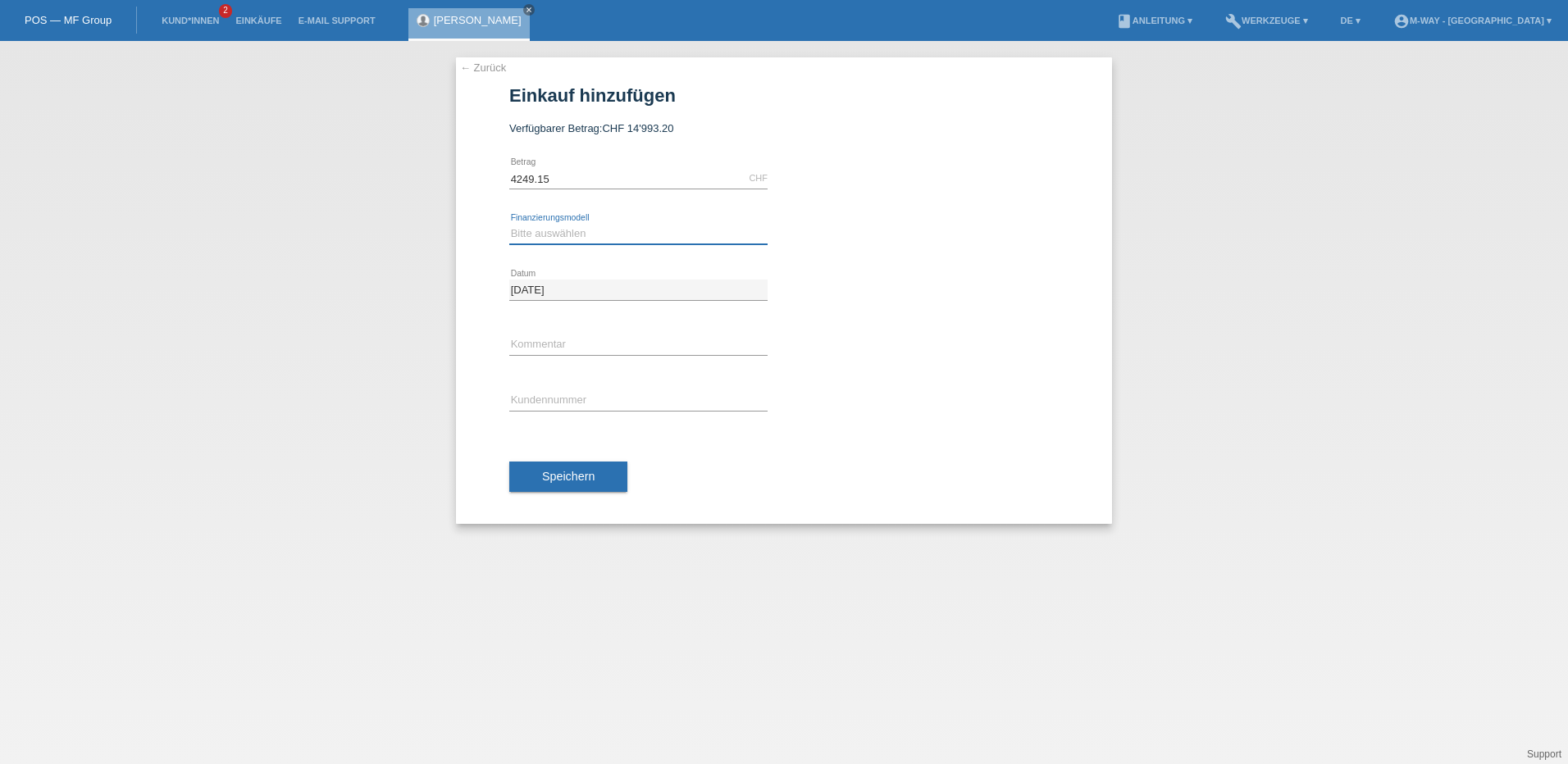
select select "77"
click at [509, 224] on select "Bitte auswählen Fixe Raten Kauf auf Rechnung mit Teilzahlungsoption" at bounding box center [638, 234] width 259 height 20
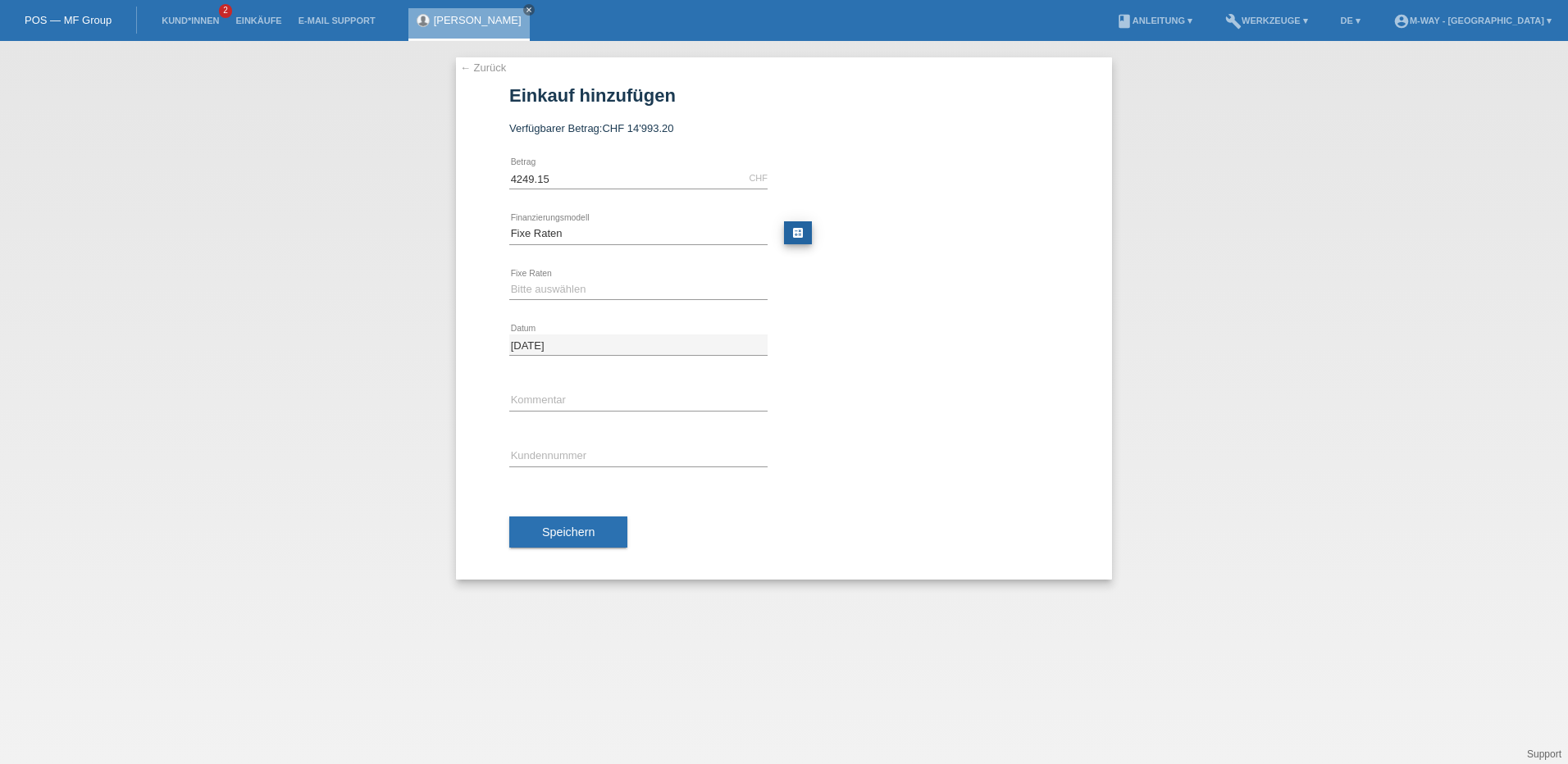
click at [808, 236] on link "calculate" at bounding box center [797, 232] width 28 height 23
type input "4249.15"
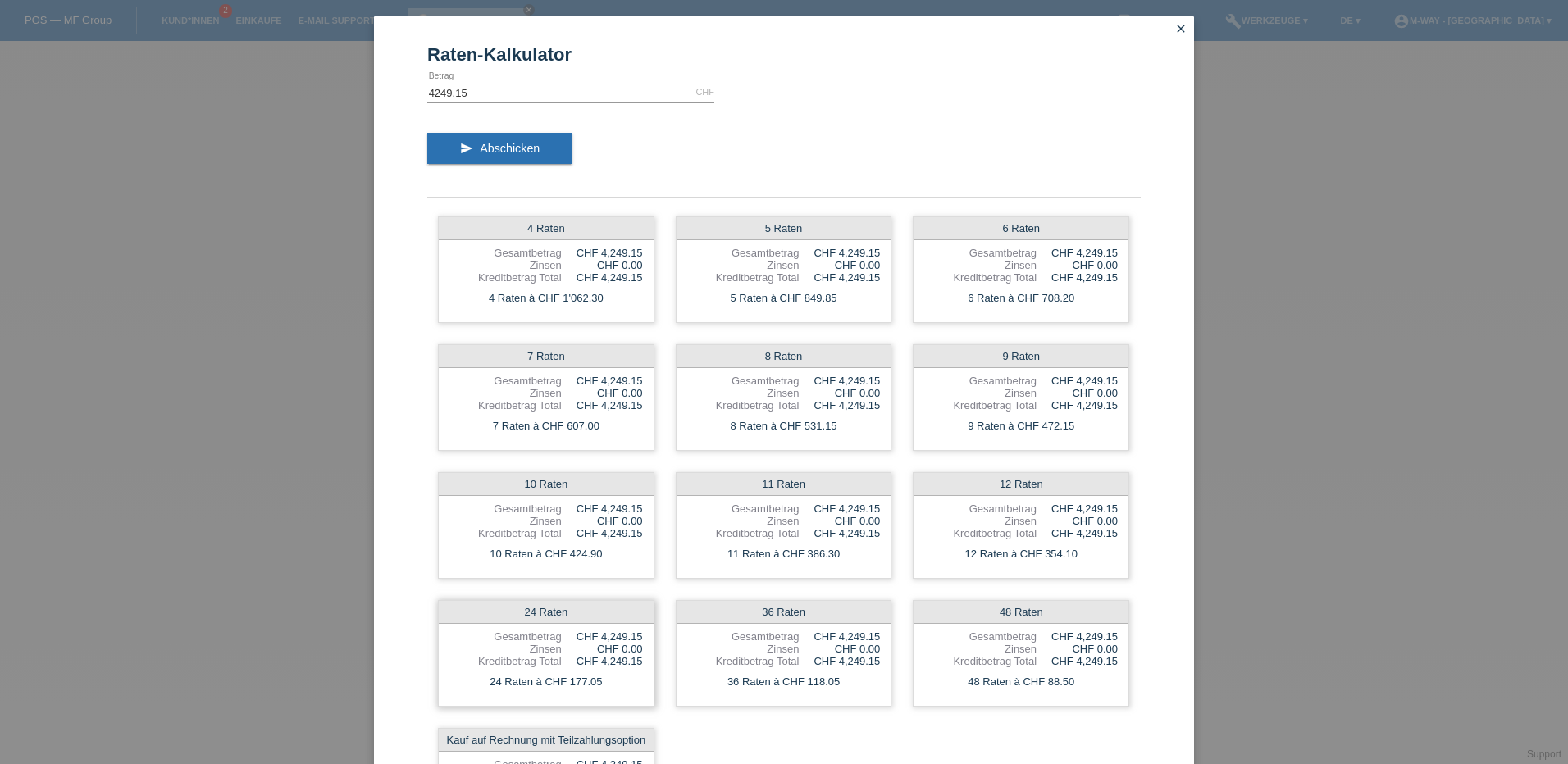
drag, startPoint x: 563, startPoint y: 682, endPoint x: 596, endPoint y: 682, distance: 33.0
click at [596, 682] on div "24 Raten à CHF 177.05" at bounding box center [546, 682] width 215 height 22
drag, startPoint x: 596, startPoint y: 682, endPoint x: 700, endPoint y: 735, distance: 116.7
click at [700, 735] on div "4 Raten Gesamtbetrag CHF 4,249.15 Zinsen CHF 0.00 Kreditbetrag Total CHF 4,249.…" at bounding box center [784, 525] width 714 height 640
click at [1175, 26] on icon "close" at bounding box center [1181, 29] width 13 height 13
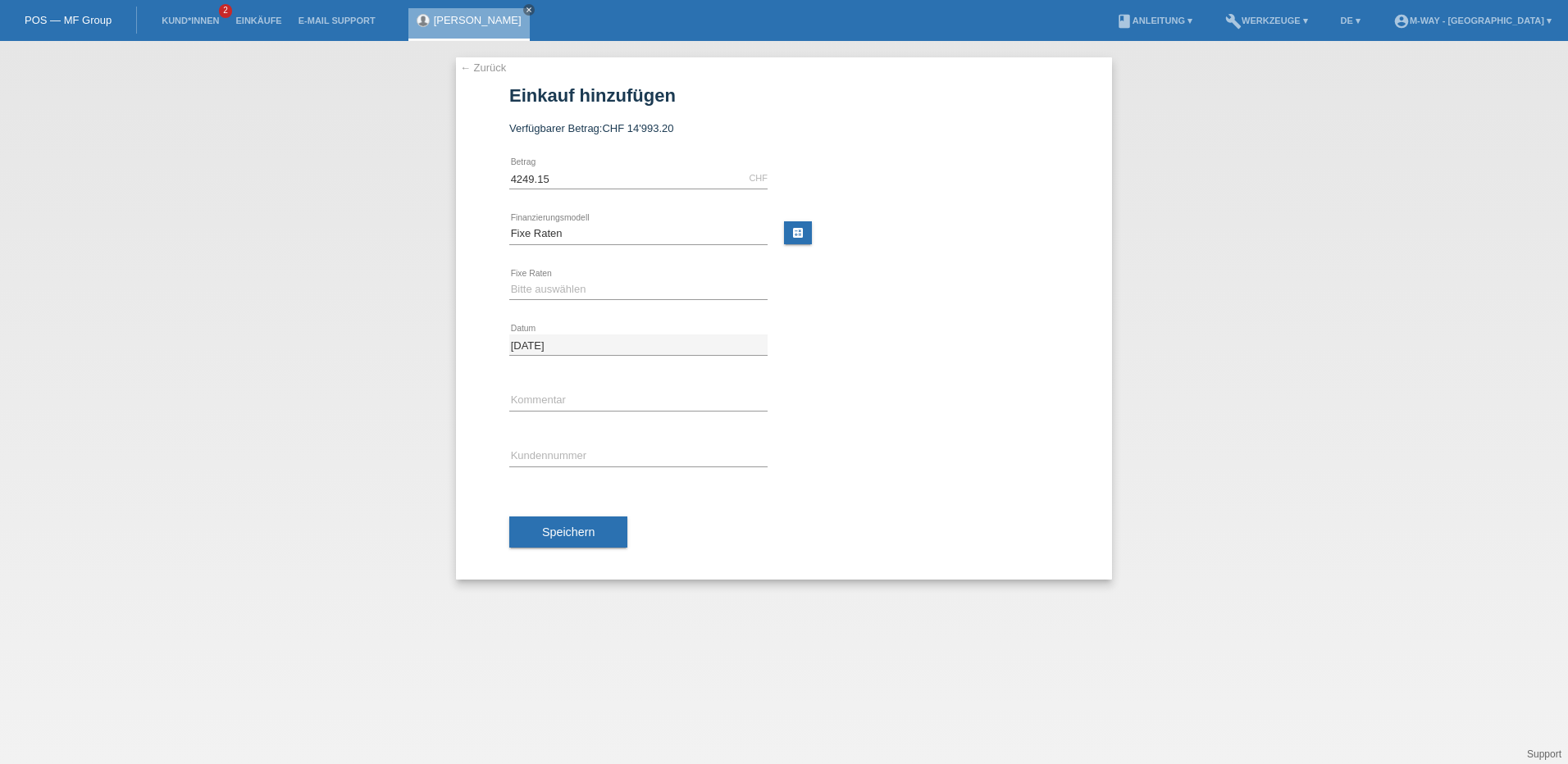
click at [484, 67] on link "← Zurück" at bounding box center [483, 68] width 46 height 13
